Goal: Answer question/provide support

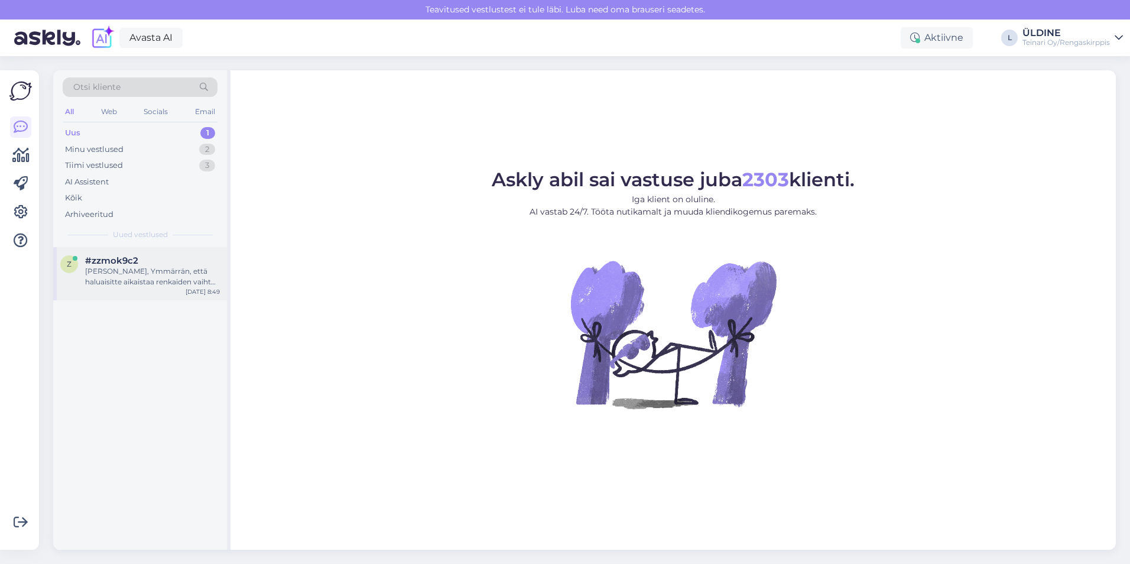
click at [155, 282] on div "[PERSON_NAME], Ymmärrän, että haluaisitte aikaistaa renkaiden vaihtoa lokakuun …" at bounding box center [152, 276] width 135 height 21
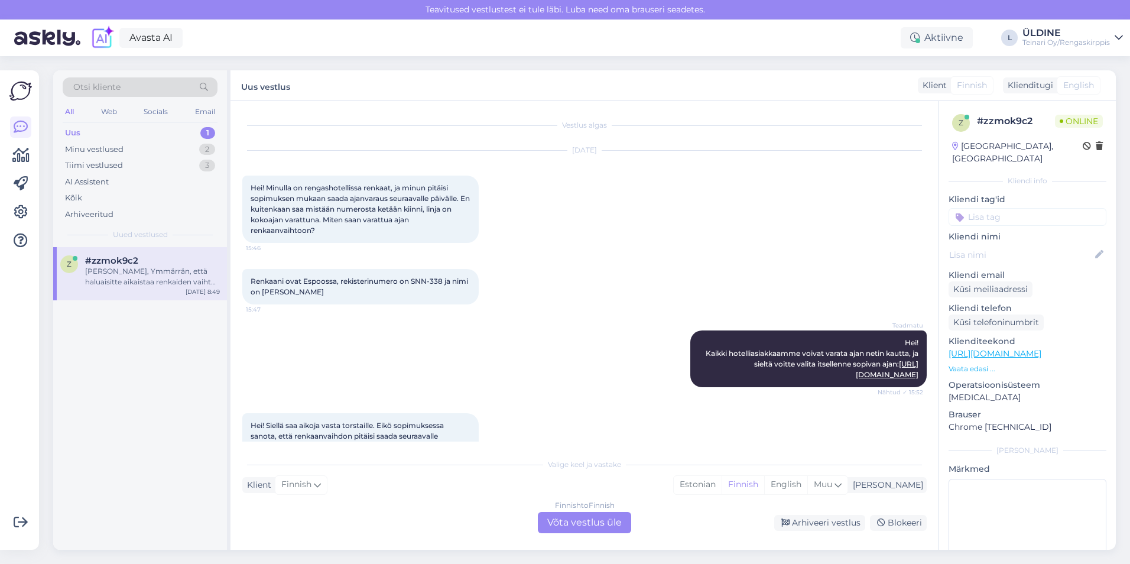
scroll to position [1136, 0]
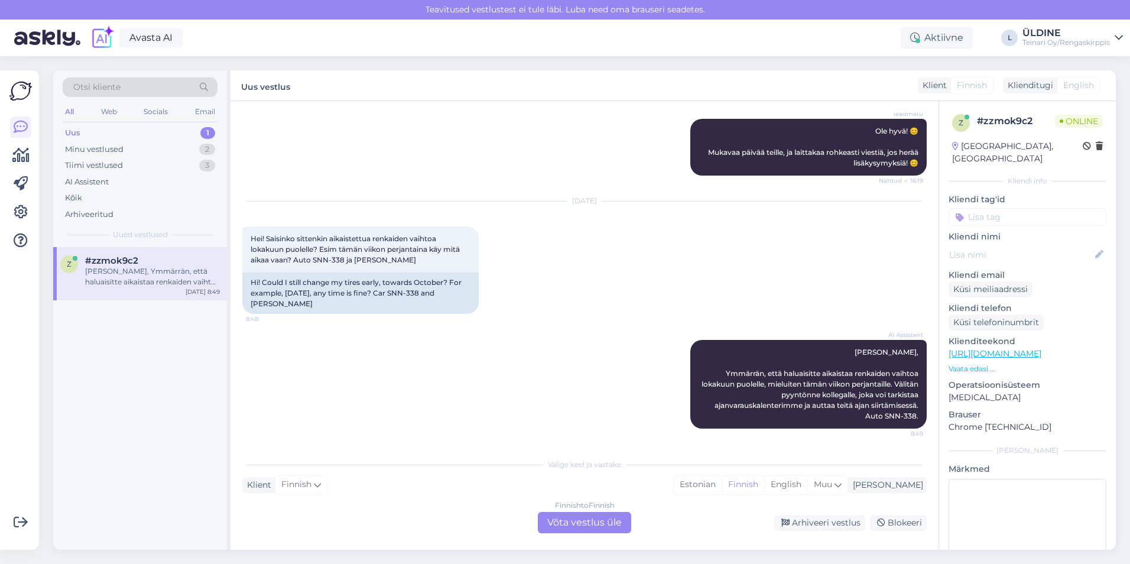
click at [575, 524] on div "Finnish to Finnish Võta vestlus üle" at bounding box center [584, 522] width 93 height 21
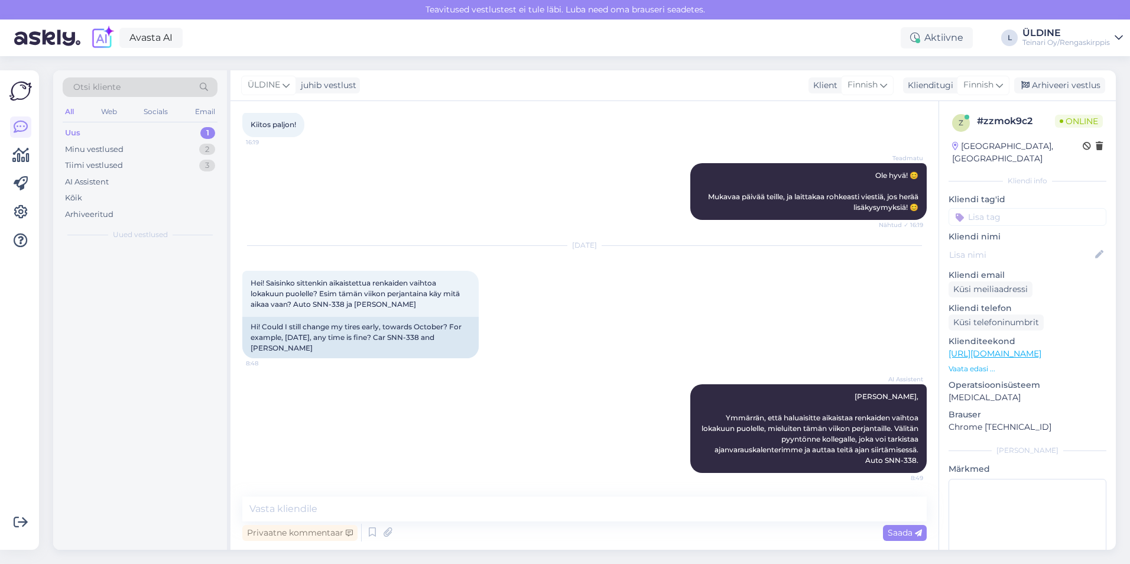
scroll to position [1091, 0]
click at [340, 502] on textarea at bounding box center [584, 508] width 684 height 25
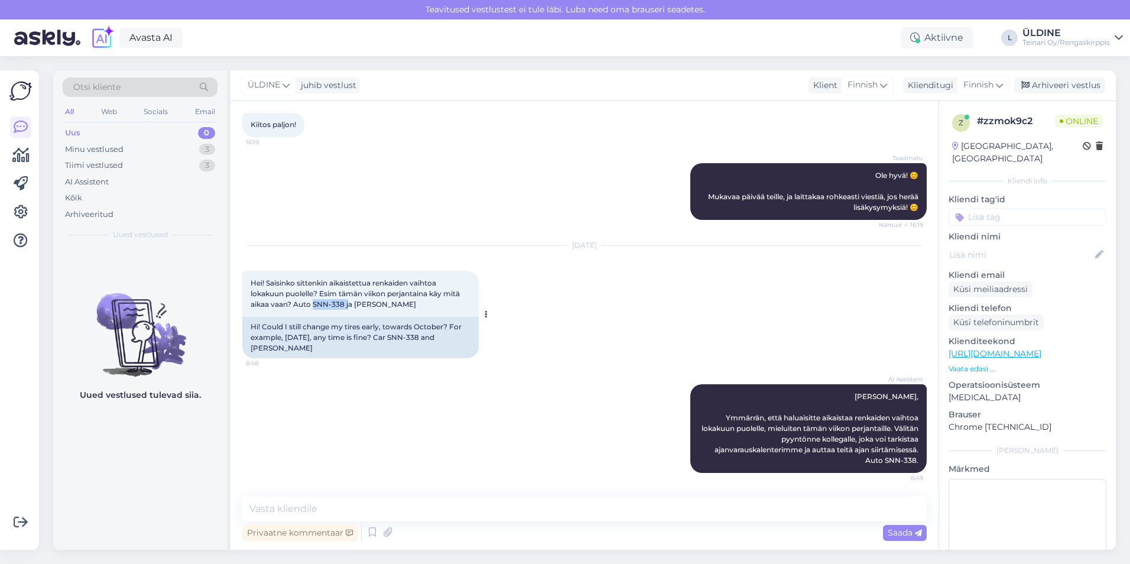
drag, startPoint x: 314, startPoint y: 305, endPoint x: 347, endPoint y: 302, distance: 33.8
click at [347, 302] on span "Hei! Saisinko sittenkin aikaistettua renkaiden vaihtoa lokakuun puolelle? Esim …" at bounding box center [356, 293] width 211 height 30
drag, startPoint x: 347, startPoint y: 302, endPoint x: 516, endPoint y: 313, distance: 169.3
click at [516, 313] on div "[DATE] Hei! Saisinko sittenkin aikaistettua renkaiden vaihtoa lokakuun puolelle…" at bounding box center [584, 302] width 684 height 138
drag, startPoint x: 313, startPoint y: 303, endPoint x: 343, endPoint y: 304, distance: 30.2
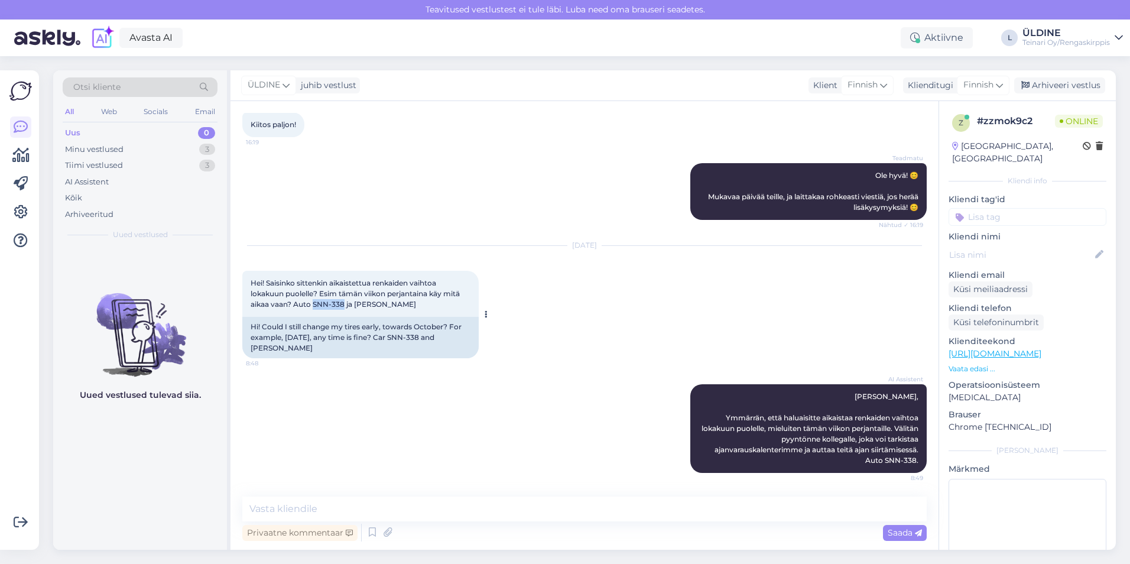
click at [343, 304] on span "Hei! Saisinko sittenkin aikaistettua renkaiden vaihtoa lokakuun puolelle? Esim …" at bounding box center [356, 293] width 211 height 30
drag, startPoint x: 343, startPoint y: 304, endPoint x: 333, endPoint y: 304, distance: 10.0
copy span "SNN-338"
drag, startPoint x: 298, startPoint y: 506, endPoint x: 290, endPoint y: 508, distance: 8.9
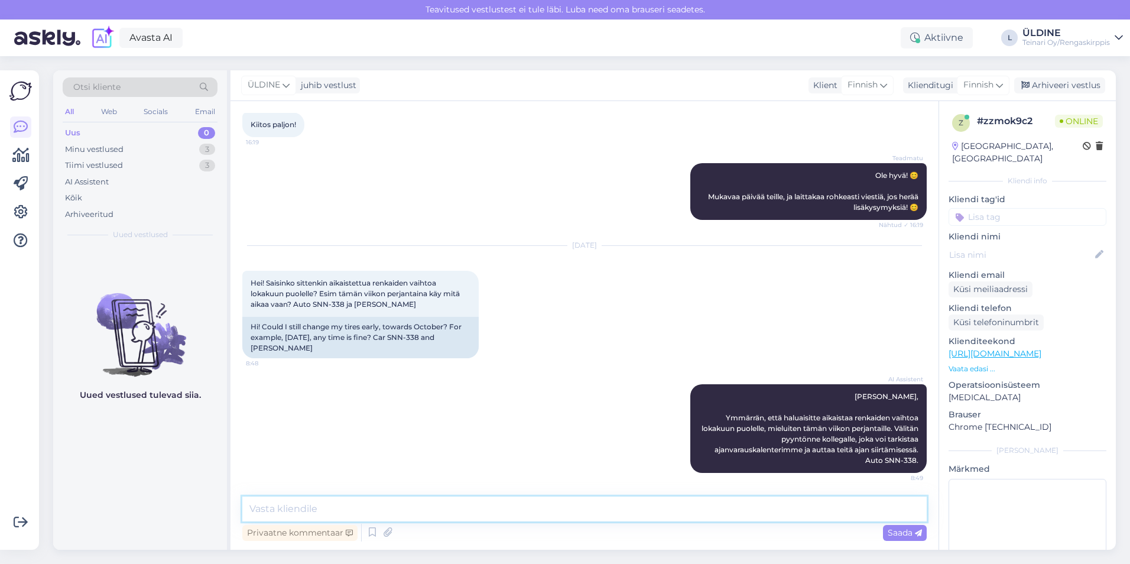
click at [298, 506] on textarea at bounding box center [584, 508] width 684 height 25
click at [379, 512] on textarea "[PERSON_NAME], olen sinulle varanut ajan perjantaille [DATE] 10.00 Tervetuloa!" at bounding box center [584, 508] width 684 height 25
click at [616, 510] on textarea "[PERSON_NAME], olen sinulle varannut ajan perjantaille [DATE] 10.00 Tervetuloa!" at bounding box center [584, 508] width 684 height 25
type textarea "[PERSON_NAME], olen sinulle varannut ajan perjantaille [DATE] 10.00 Tervetuloa!"
click at [894, 535] on span "Saada" at bounding box center [904, 532] width 34 height 11
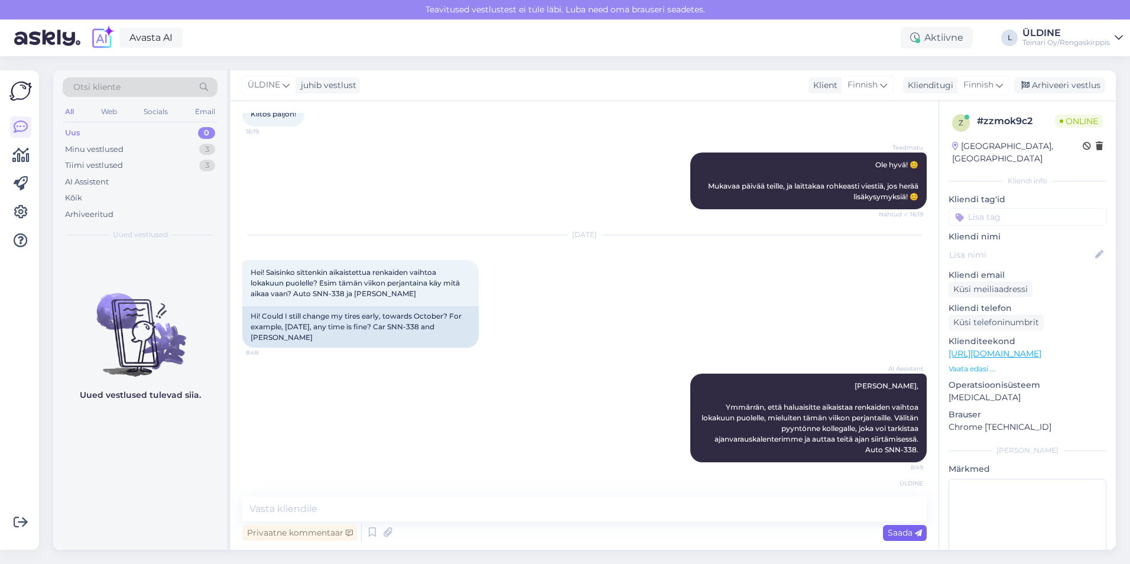
scroll to position [1153, 0]
